Goal: Transaction & Acquisition: Purchase product/service

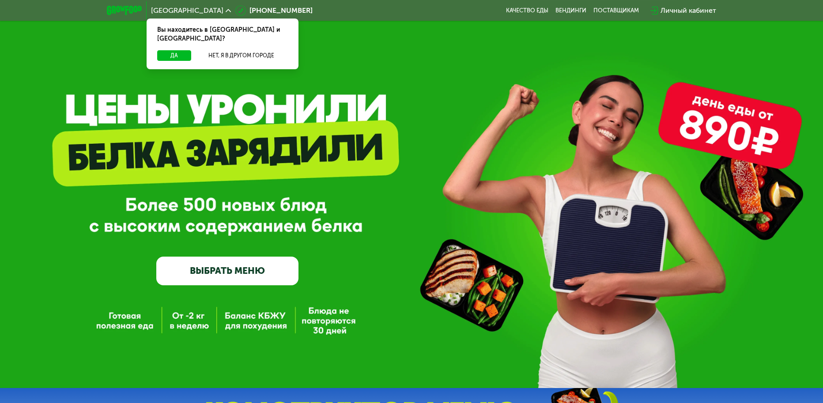
click at [228, 276] on link "ВЫБРАТЬ МЕНЮ" at bounding box center [227, 271] width 142 height 29
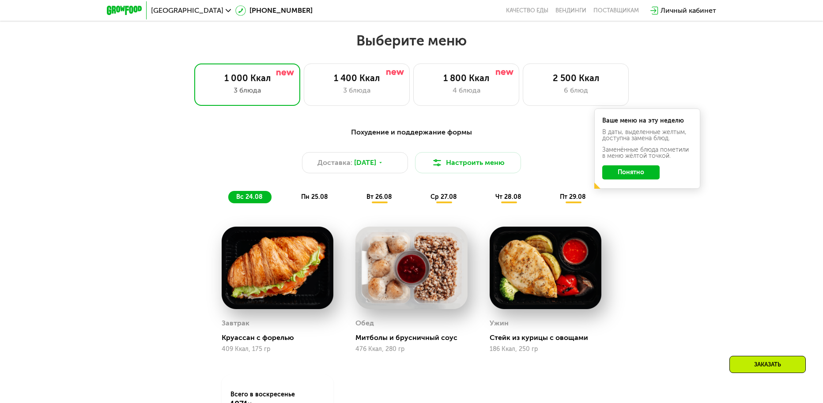
scroll to position [424, 0]
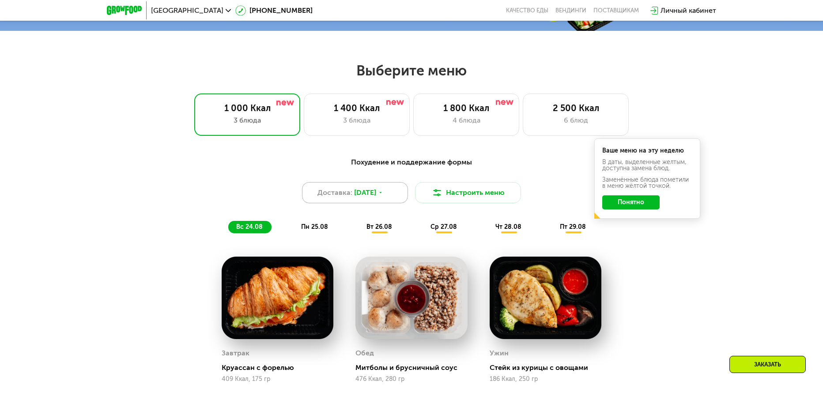
click at [383, 196] on icon at bounding box center [380, 192] width 5 height 5
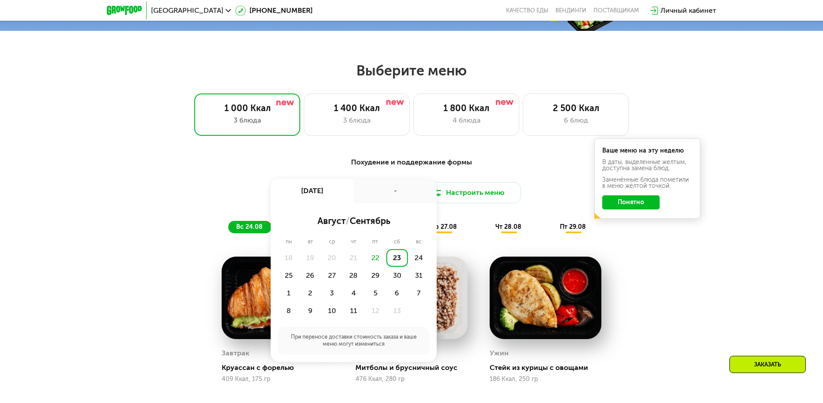
click at [560, 212] on div "Похудение и поддержание формы Доставка: [DATE] авг, сб - август / сентябрь пн в…" at bounding box center [411, 195] width 523 height 76
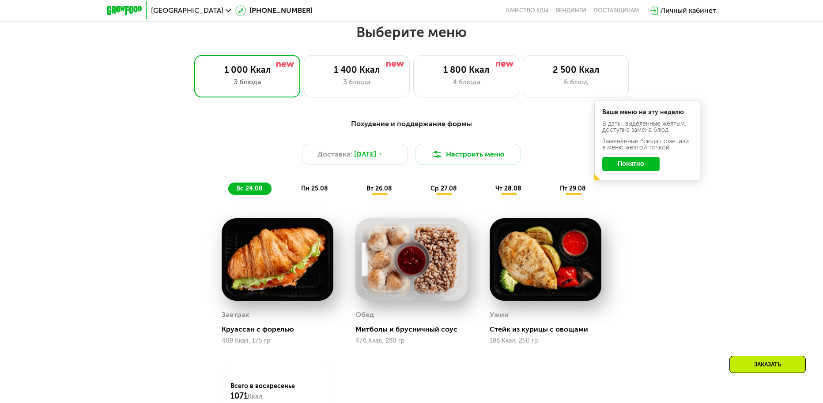
scroll to position [468, 0]
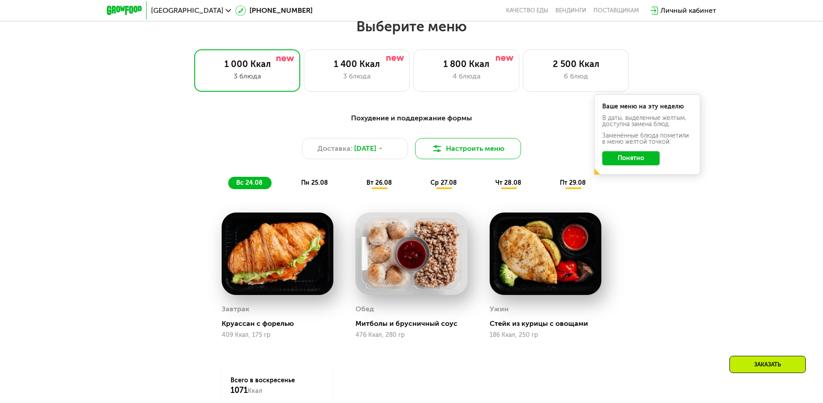
click at [492, 154] on button "Настроить меню" at bounding box center [468, 148] width 106 height 21
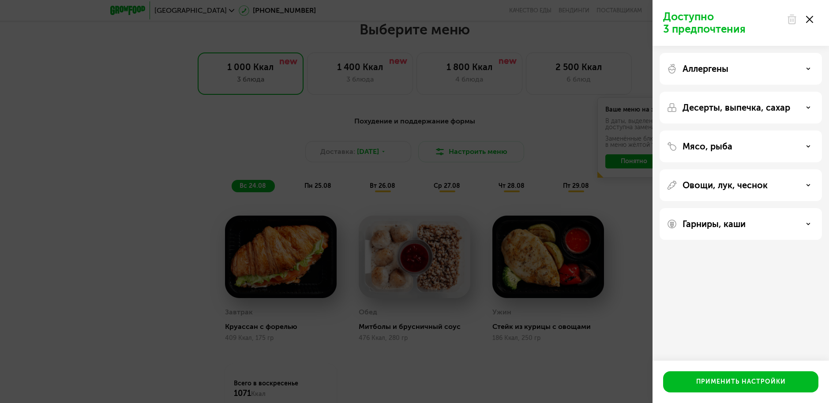
click at [611, 206] on div "Доступно 3 предпочтения Аллергены Десерты, выпечка, сахар Мясо, рыба Овощи, лук…" at bounding box center [414, 201] width 829 height 403
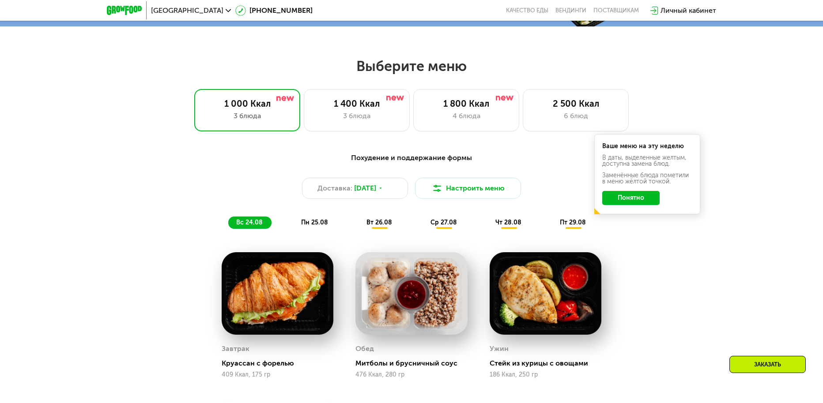
scroll to position [424, 0]
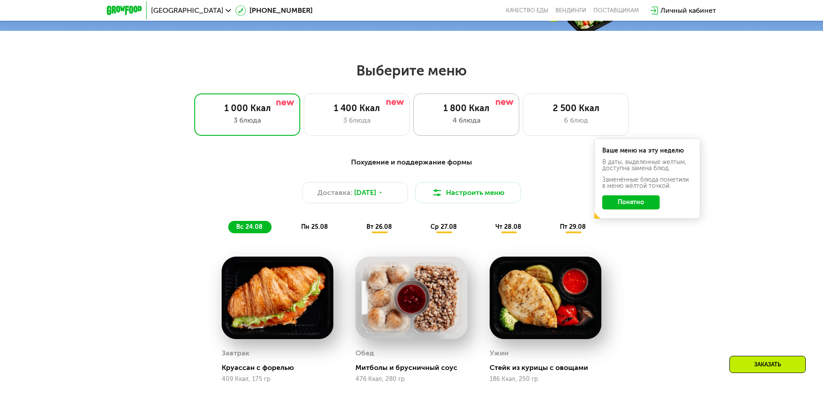
click at [523, 131] on div "1 800 Ккал 4 блюда" at bounding box center [576, 115] width 106 height 42
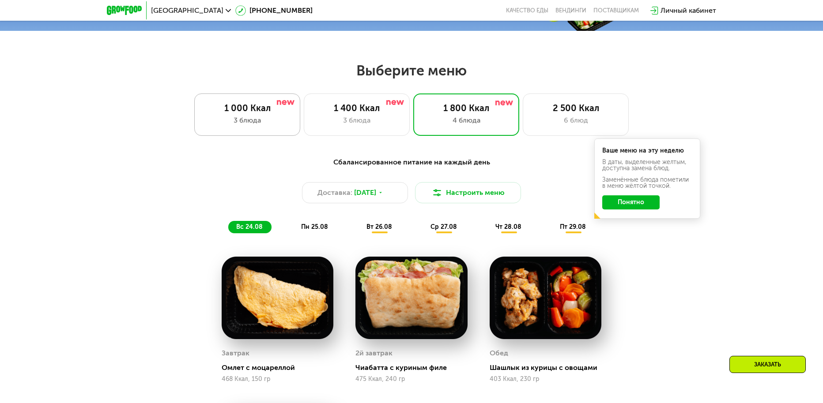
click at [248, 119] on div "3 блюда" at bounding box center [246, 120] width 87 height 11
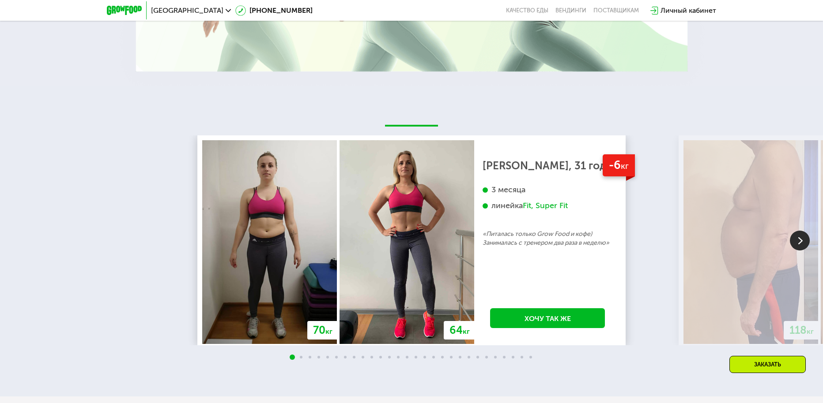
scroll to position [1616, 0]
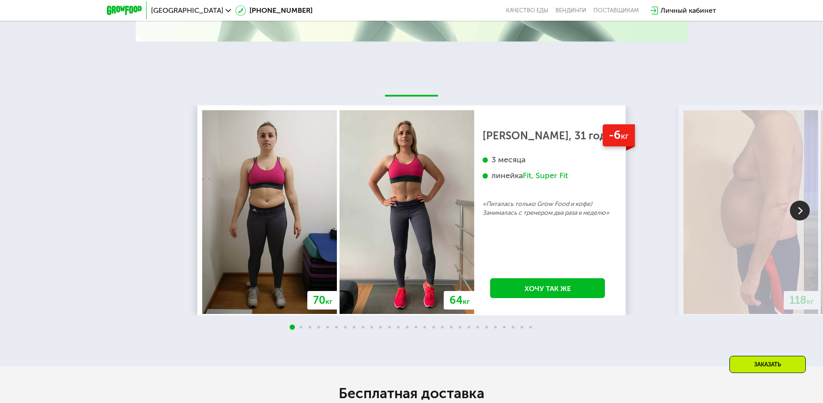
click at [792, 211] on img at bounding box center [800, 211] width 20 height 20
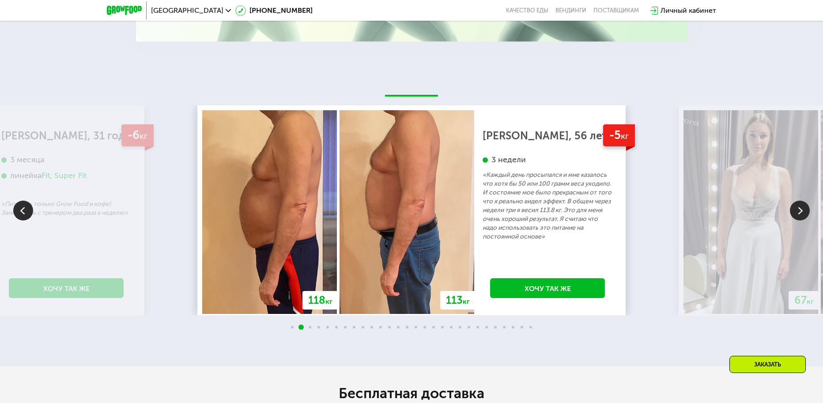
click at [792, 211] on img at bounding box center [800, 211] width 20 height 20
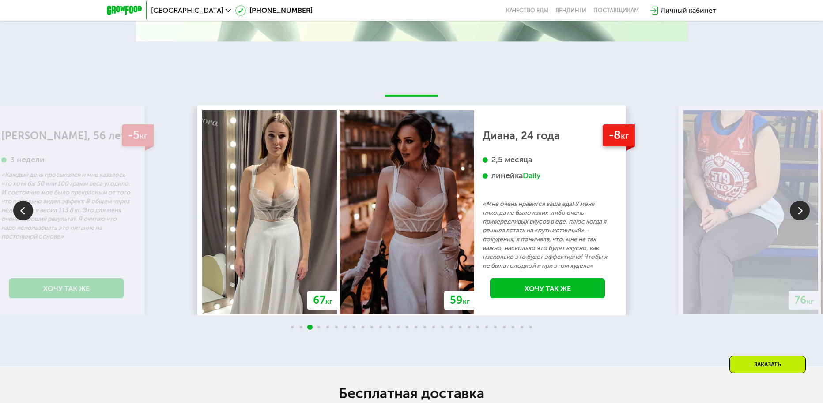
click at [792, 211] on img at bounding box center [800, 211] width 20 height 20
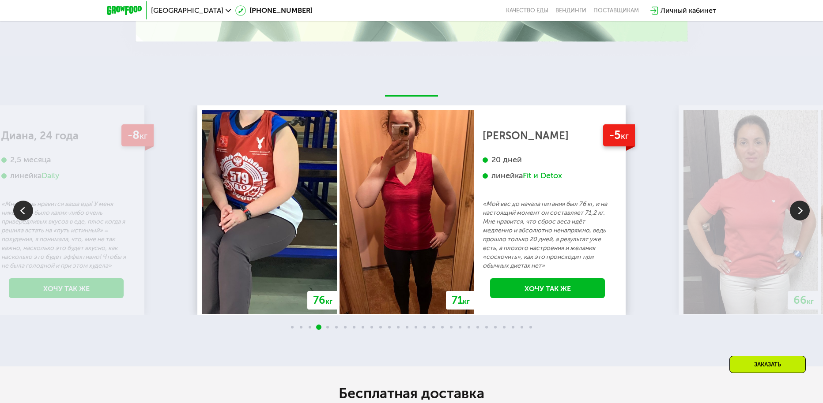
click at [792, 211] on img at bounding box center [800, 211] width 20 height 20
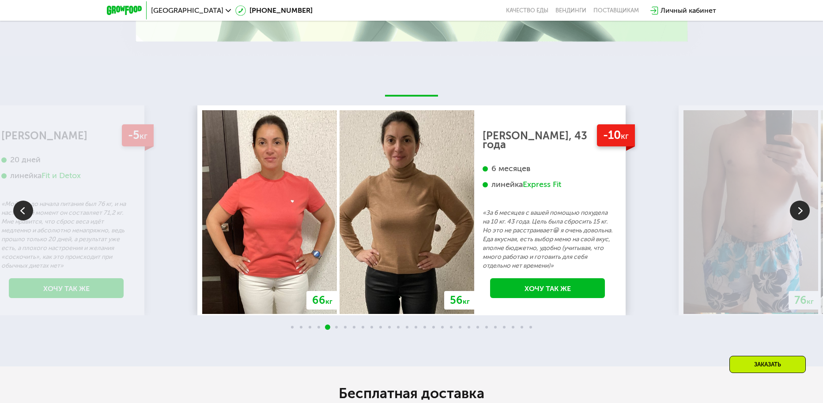
click at [792, 211] on img at bounding box center [800, 211] width 20 height 20
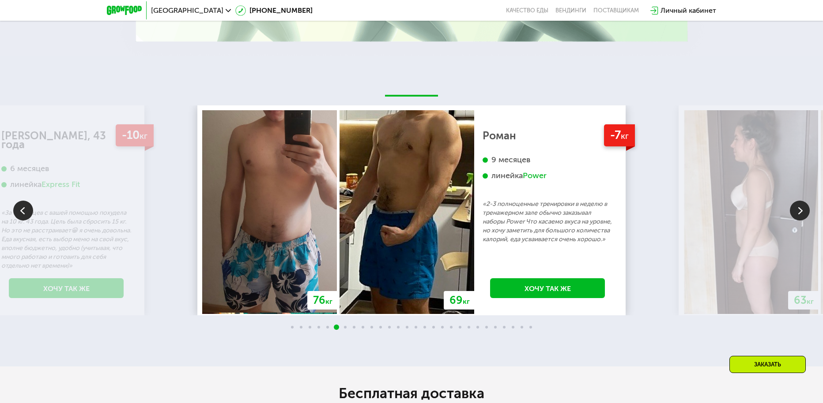
click at [792, 211] on img at bounding box center [800, 211] width 20 height 20
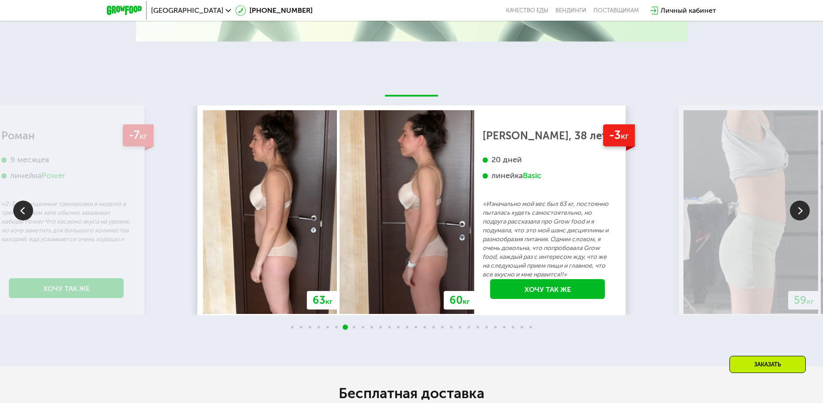
click at [792, 211] on img at bounding box center [800, 211] width 20 height 20
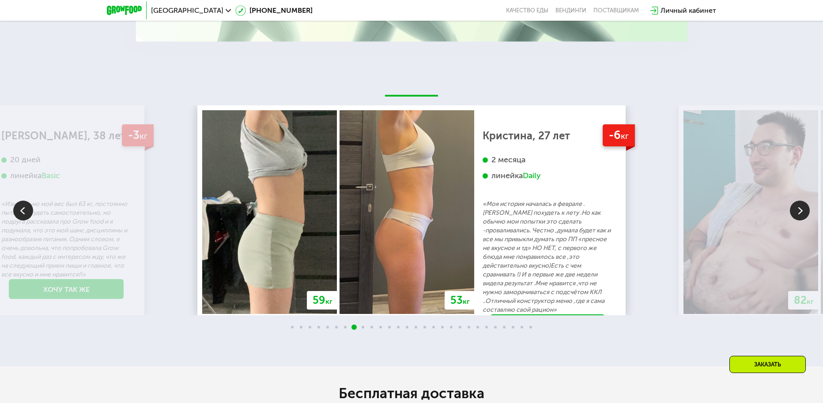
click at [792, 211] on img at bounding box center [800, 211] width 20 height 20
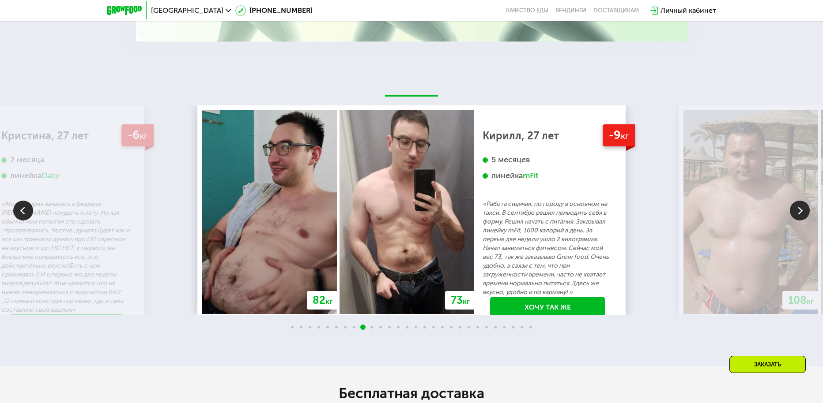
click at [797, 214] on img at bounding box center [800, 211] width 20 height 20
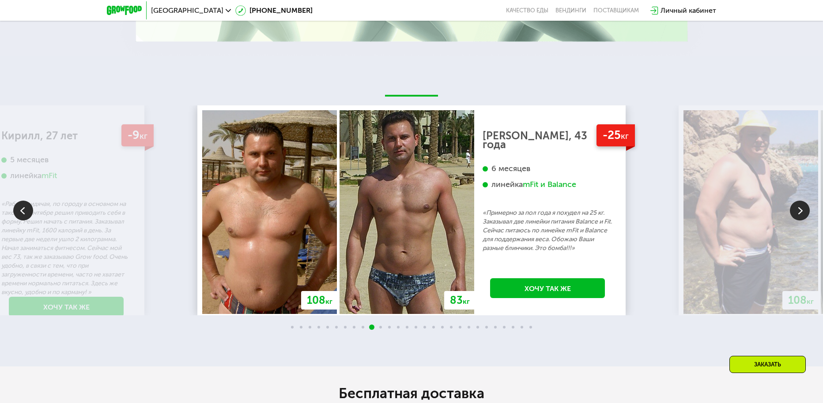
click at [797, 214] on img at bounding box center [800, 211] width 20 height 20
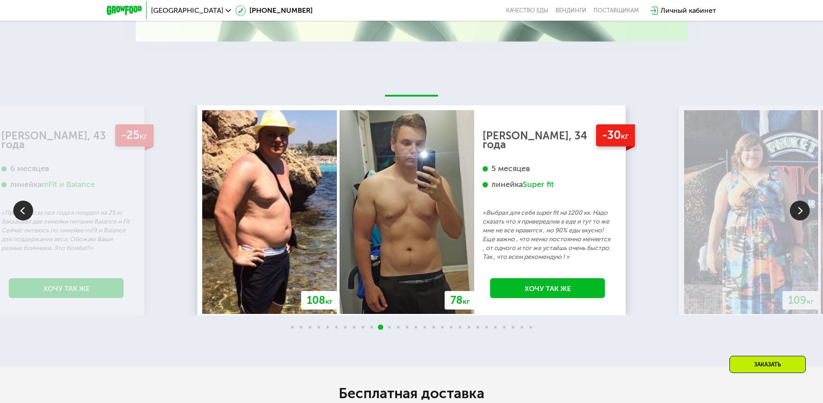
click at [797, 214] on img at bounding box center [800, 211] width 20 height 20
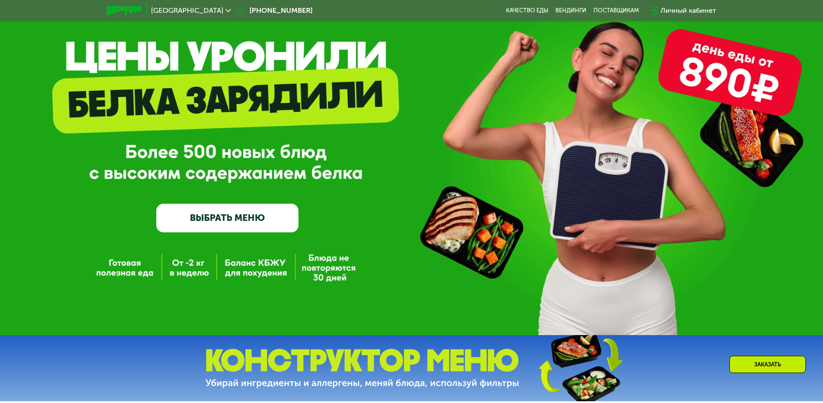
scroll to position [26, 0]
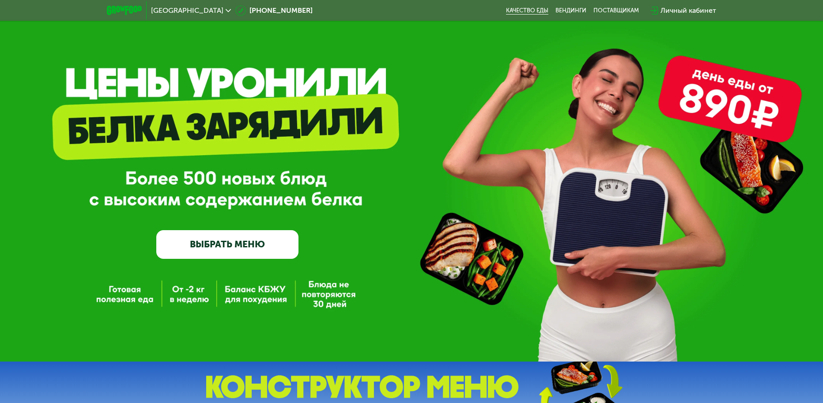
click at [523, 14] on link "Качество еды" at bounding box center [527, 10] width 42 height 7
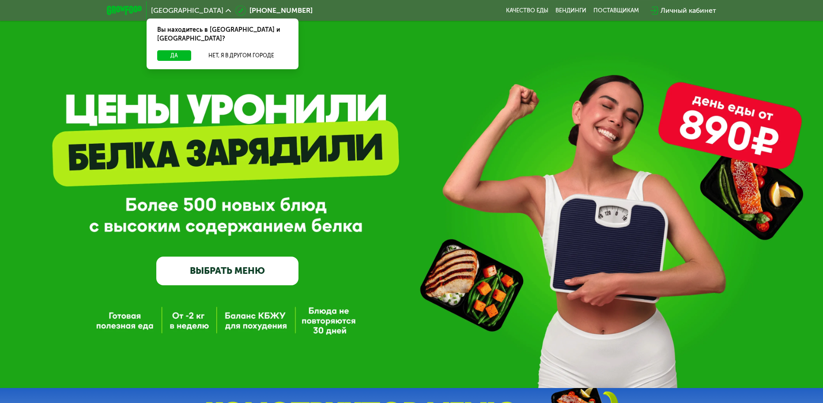
click at [410, 148] on div "GrowFood — доставка правильного питания ВЫБРАТЬ МЕНЮ" at bounding box center [411, 209] width 823 height 154
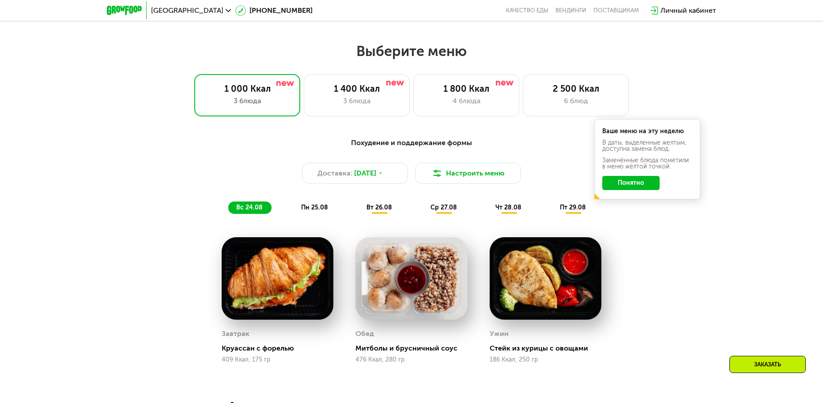
scroll to position [397, 0]
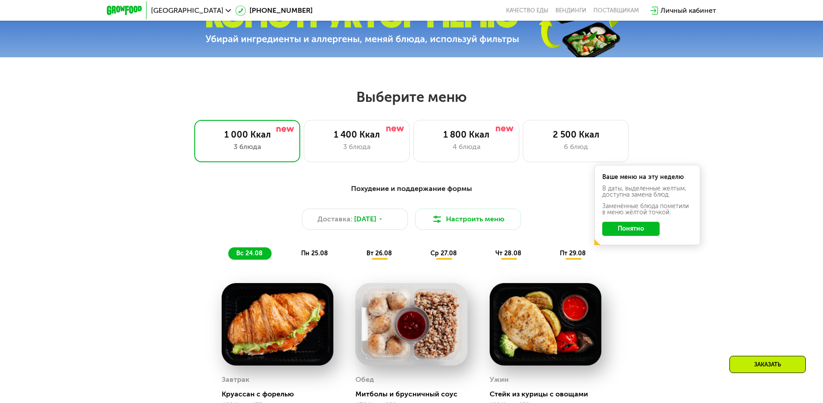
click at [142, 19] on div "Москва 8 (800) 555-21-78 Качество еды Вендинги поставщикам Личный кабинет" at bounding box center [411, 10] width 618 height 19
click at [798, 151] on div "Выберите меню 1 000 Ккал 3 блюда 1 400 Ккал 3 блюда 1 800 Ккал 4 блюда 2 500 Кк…" at bounding box center [411, 125] width 823 height 74
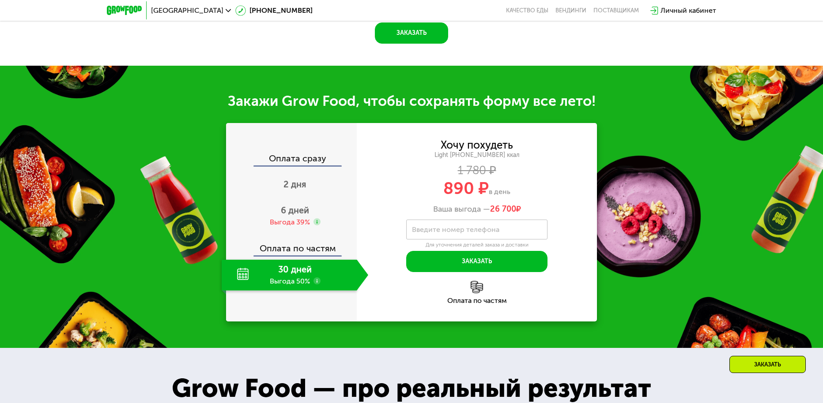
scroll to position [839, 0]
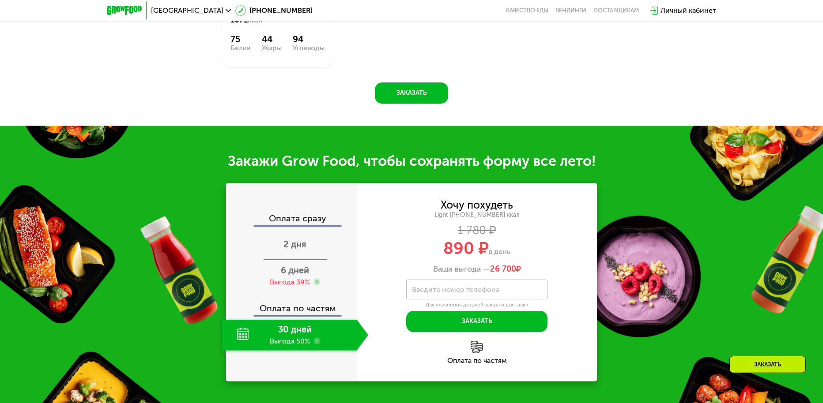
click at [310, 248] on div "2 дня" at bounding box center [295, 245] width 147 height 31
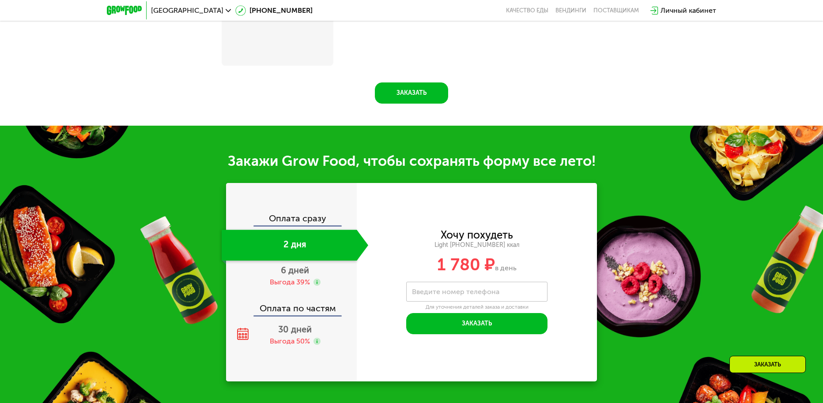
click at [313, 226] on div "Оплата сразу" at bounding box center [292, 219] width 130 height 11
click at [316, 222] on div "Оплата сразу" at bounding box center [292, 219] width 130 height 11
click at [319, 210] on div "Оплата сразу 2 дня 6 дней Выгода 39% Оплата по частям 30 дней Выгода 50%" at bounding box center [291, 282] width 131 height 199
click at [309, 221] on div "Оплата сразу" at bounding box center [292, 219] width 130 height 11
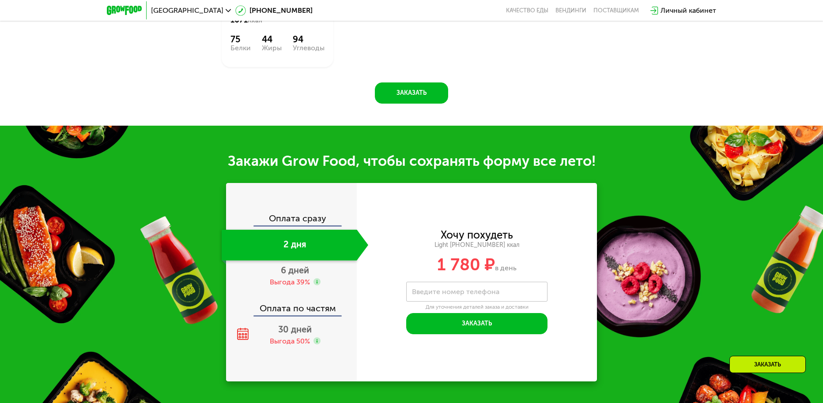
click at [404, 223] on div "Хочу похудеть Light 1000 ~1000 ккал 1 780 ₽ в день Введите свой номер телефона …" at bounding box center [477, 282] width 240 height 199
click at [304, 328] on span "30 дней" at bounding box center [295, 329] width 34 height 11
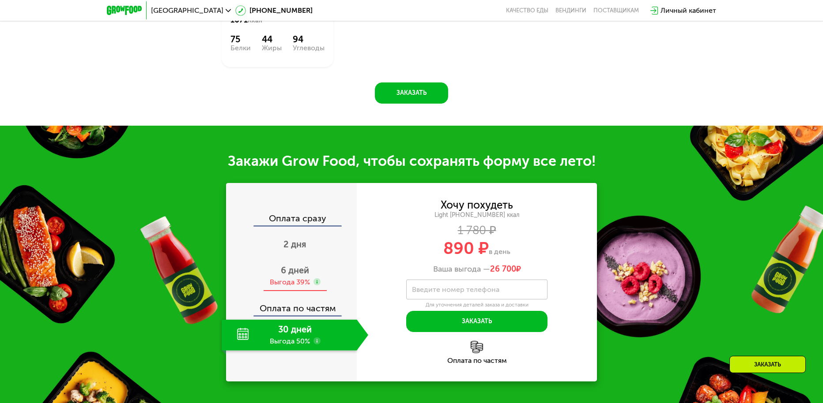
click at [318, 283] on use at bounding box center [316, 282] width 7 height 7
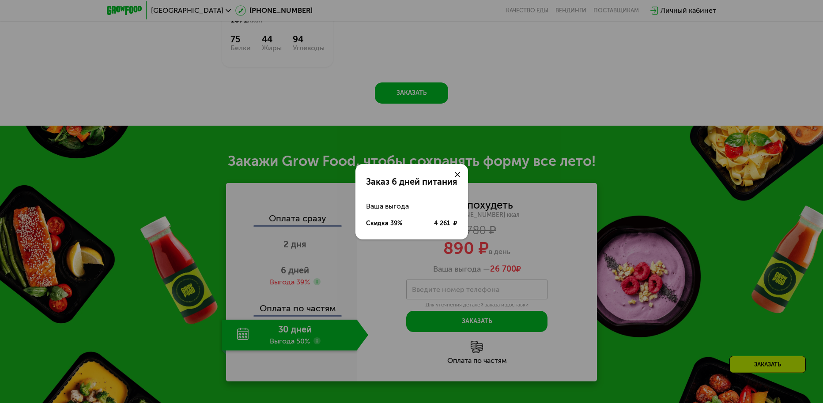
click at [565, 262] on div "Заказ 6 дней питания Ваша выгода Скидка 39% 4 261 ₽" at bounding box center [411, 201] width 823 height 403
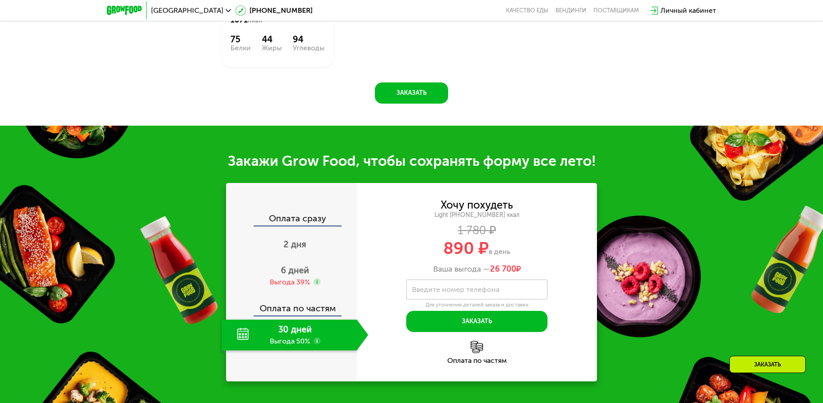
click at [477, 353] on img at bounding box center [477, 347] width 12 height 12
click at [292, 283] on div "Выгода 39%" at bounding box center [290, 283] width 40 height 10
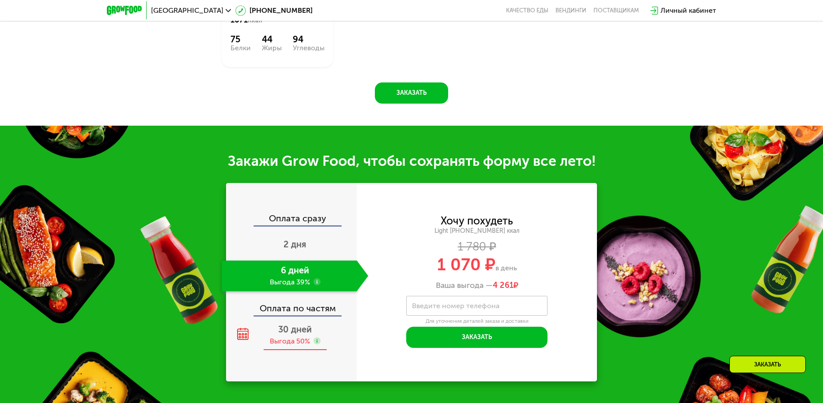
click at [302, 351] on div "30 дней Выгода 50%" at bounding box center [295, 335] width 147 height 31
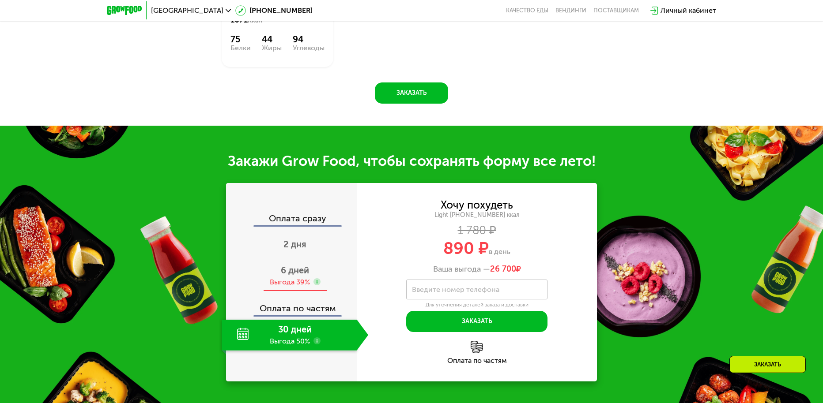
click at [305, 286] on div "Выгода 39%" at bounding box center [290, 283] width 40 height 10
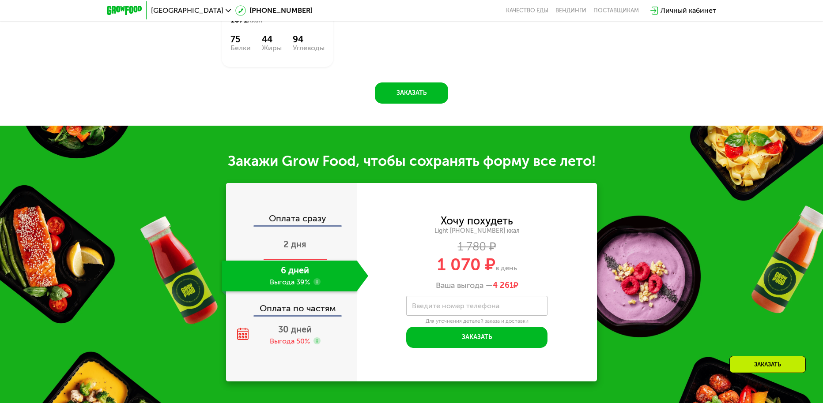
click at [320, 254] on div "2 дня" at bounding box center [295, 245] width 147 height 31
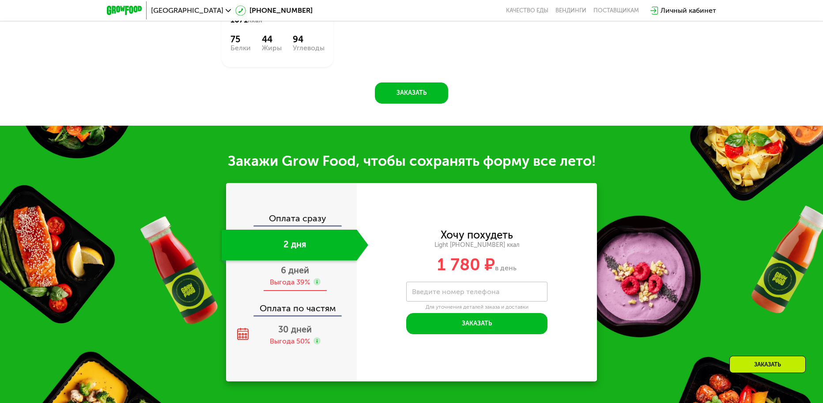
click at [305, 269] on span "6 дней" at bounding box center [295, 270] width 28 height 11
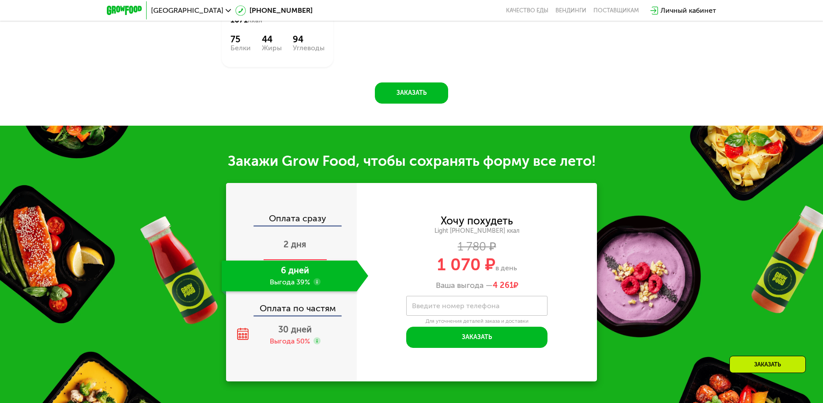
click at [307, 246] on div "2 дня" at bounding box center [295, 245] width 147 height 31
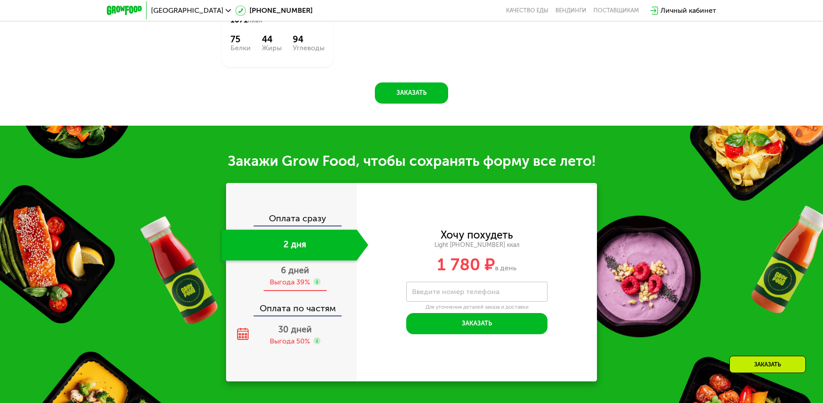
click at [294, 282] on div "Выгода 39%" at bounding box center [290, 283] width 40 height 10
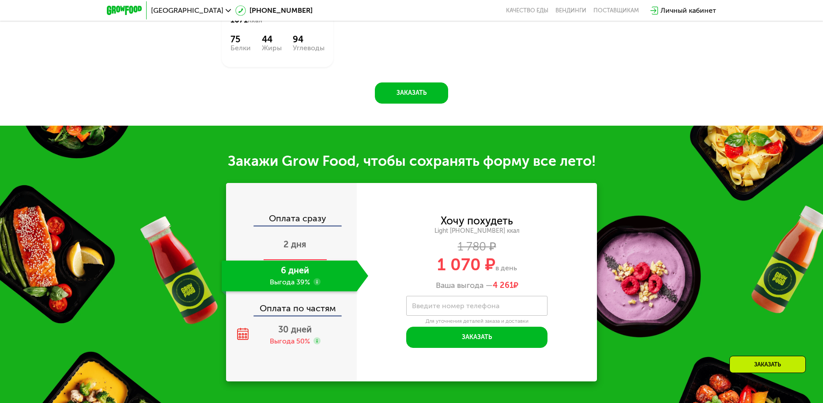
click at [294, 261] on div "2 дня" at bounding box center [295, 245] width 147 height 31
